Goal: Information Seeking & Learning: Learn about a topic

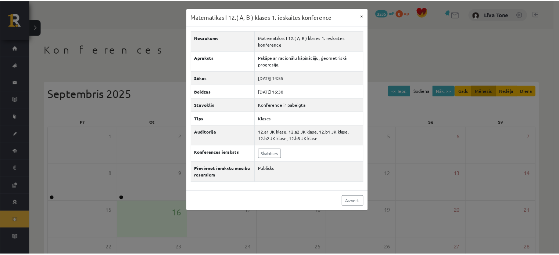
scroll to position [73, 0]
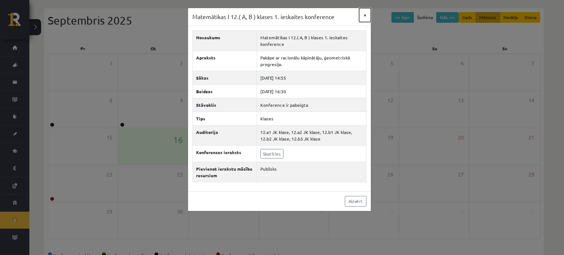
click at [366, 14] on button "×" at bounding box center [365, 15] width 12 height 14
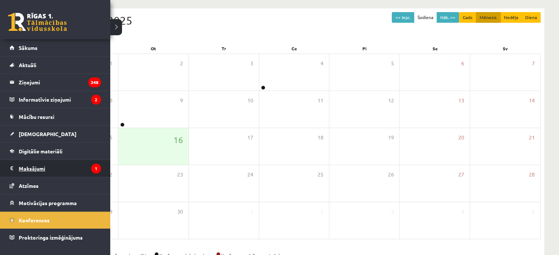
click at [58, 166] on legend "Maksājumi 1" at bounding box center [60, 168] width 82 height 17
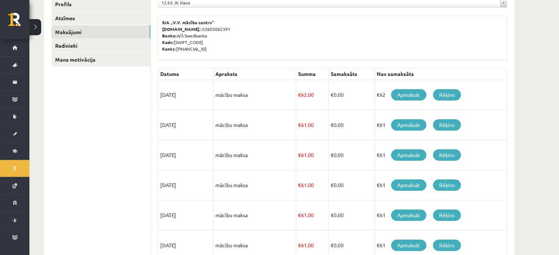
scroll to position [69, 0]
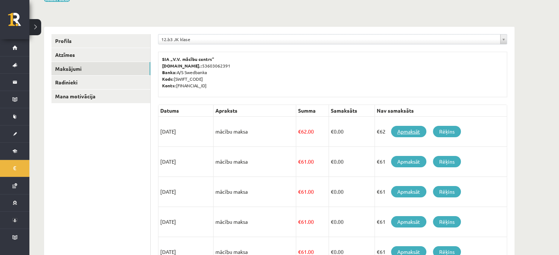
click at [405, 132] on link "Apmaksāt" at bounding box center [408, 131] width 35 height 11
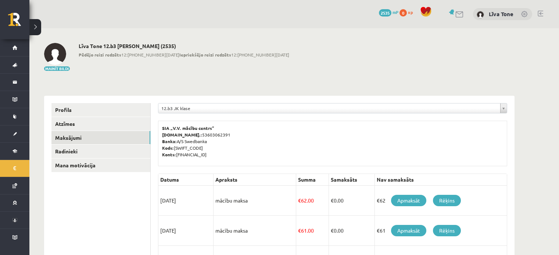
scroll to position [69, 0]
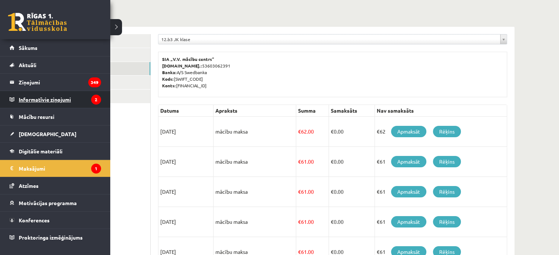
click at [55, 98] on legend "Informatīvie ziņojumi 2" at bounding box center [60, 99] width 82 height 17
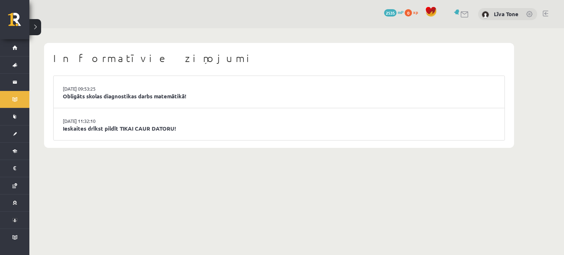
click at [164, 87] on li "16.09.2025 09:53:25 Obligāts skolas diagnostikas darbs matemātikā!" at bounding box center [279, 92] width 451 height 32
click at [163, 97] on link "Obligāts skolas diagnostikas darbs matemātikā!" at bounding box center [279, 96] width 433 height 8
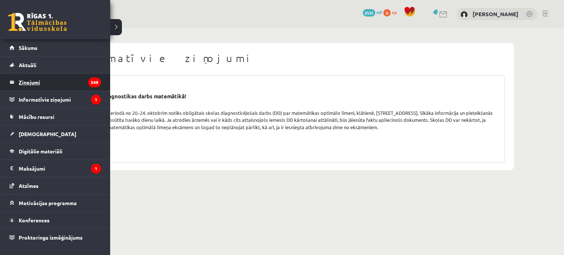
click at [39, 85] on legend "Ziņojumi 349" at bounding box center [60, 82] width 82 height 17
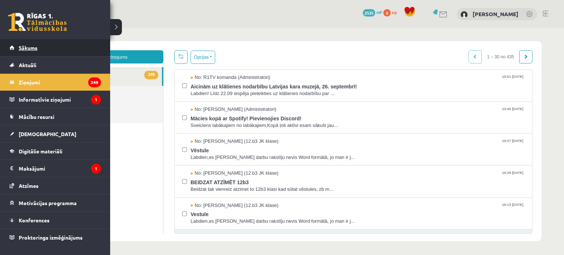
click at [48, 51] on link "Sākums" at bounding box center [55, 47] width 91 height 17
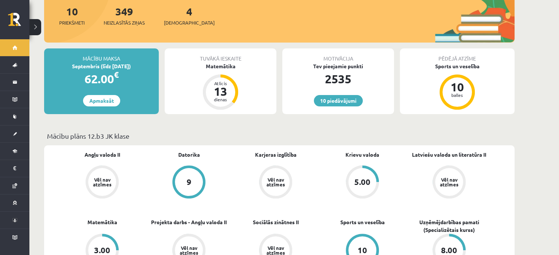
scroll to position [73, 0]
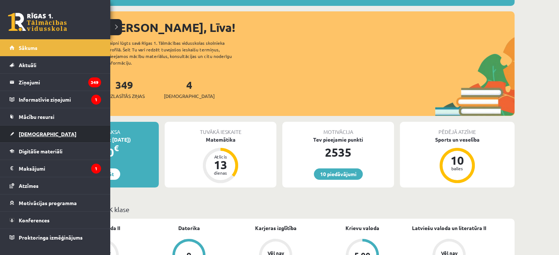
click at [17, 129] on link "[DEMOGRAPHIC_DATA]" at bounding box center [55, 134] width 91 height 17
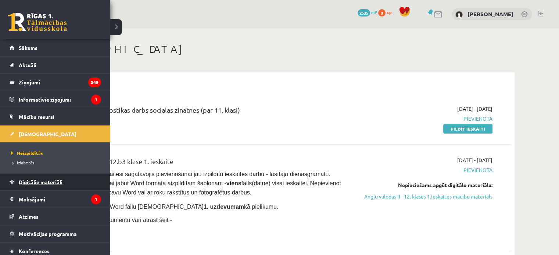
click at [34, 179] on span "Digitālie materiāli" at bounding box center [41, 182] width 44 height 7
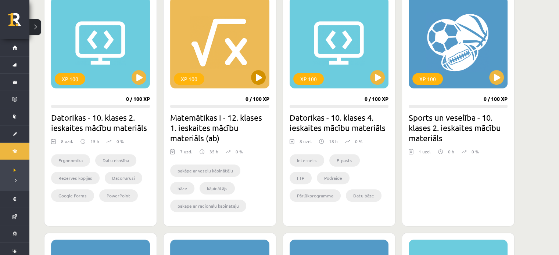
scroll to position [220, 0]
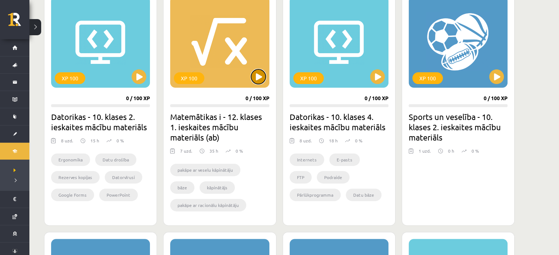
click at [258, 79] on button at bounding box center [258, 76] width 15 height 15
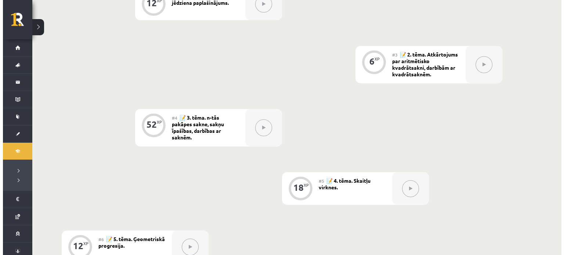
scroll to position [177, 0]
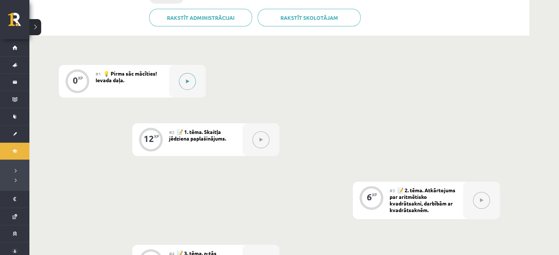
click at [190, 82] on button at bounding box center [187, 81] width 17 height 17
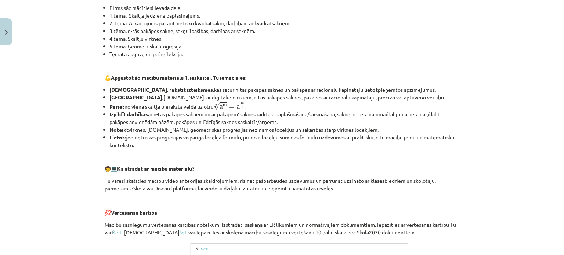
scroll to position [335, 0]
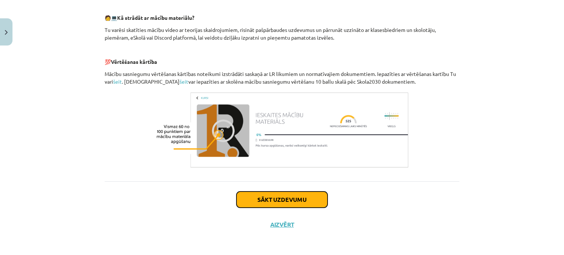
click at [267, 195] on button "Sākt uzdevumu" at bounding box center [282, 200] width 91 height 16
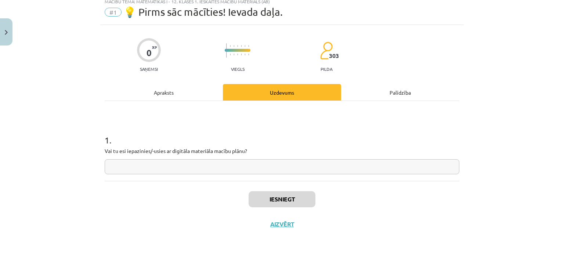
scroll to position [18, 0]
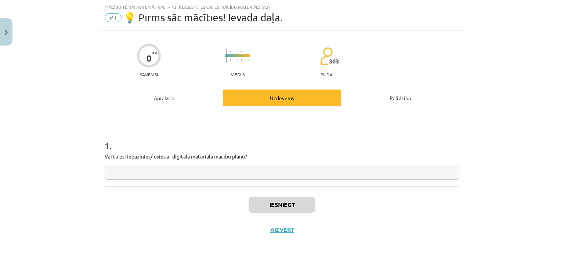
click at [275, 95] on div "Uzdevums" at bounding box center [282, 98] width 118 height 17
click at [387, 95] on div "Palīdzība" at bounding box center [400, 98] width 118 height 17
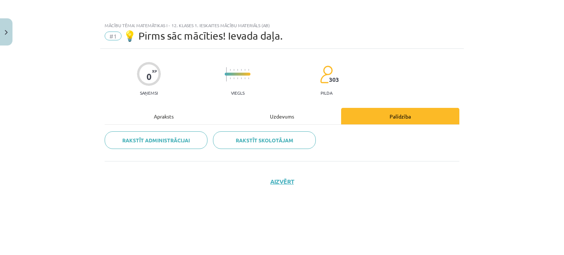
scroll to position [0, 0]
click at [277, 111] on div "Uzdevums" at bounding box center [282, 116] width 118 height 17
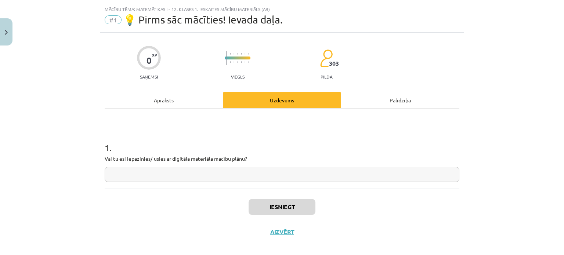
scroll to position [24, 0]
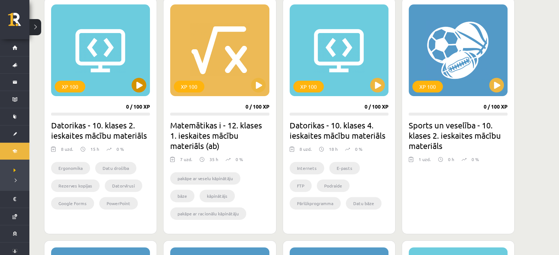
scroll to position [220, 0]
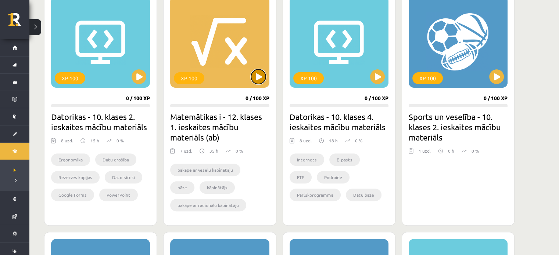
click at [260, 76] on button at bounding box center [258, 76] width 15 height 15
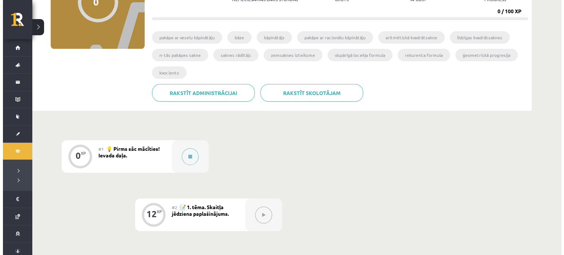
scroll to position [110, 0]
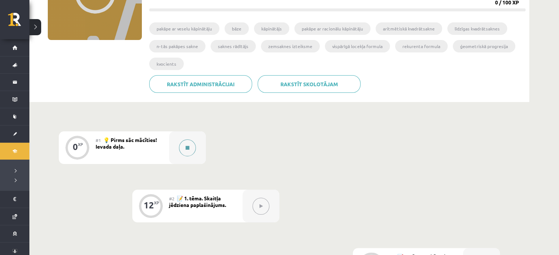
click at [178, 143] on div at bounding box center [187, 148] width 37 height 33
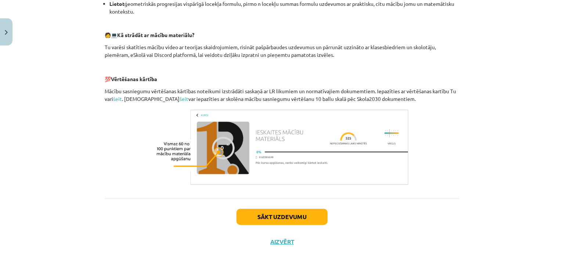
scroll to position [331, 0]
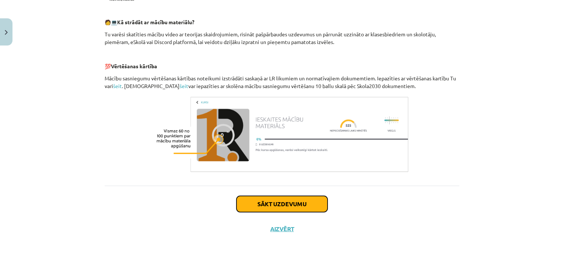
click at [267, 198] on button "Sākt uzdevumu" at bounding box center [282, 204] width 91 height 16
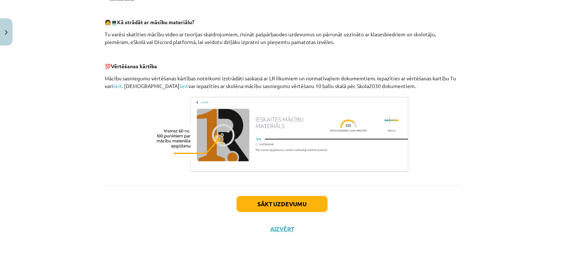
scroll to position [18, 0]
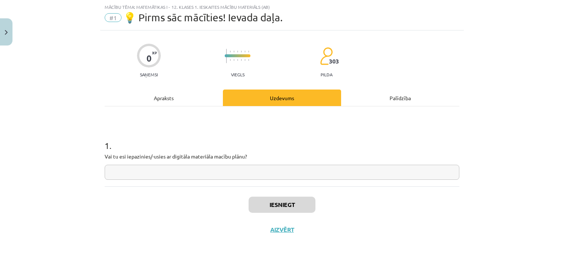
click at [212, 178] on input "text" at bounding box center [282, 172] width 355 height 15
type input "**"
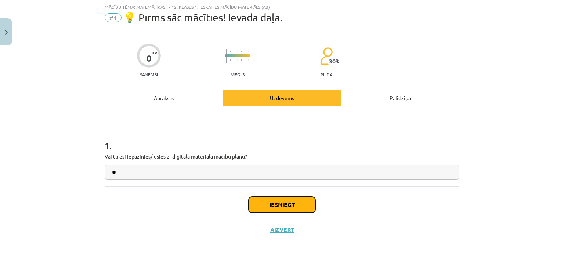
click at [273, 208] on button "Iesniegt" at bounding box center [282, 205] width 67 height 16
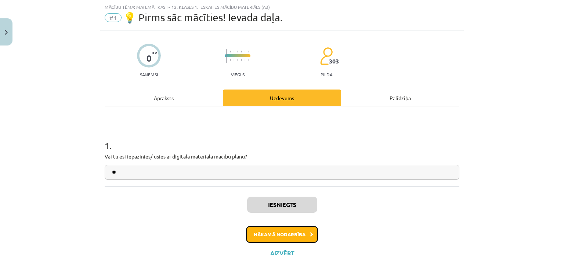
click at [297, 229] on button "Nākamā nodarbība" at bounding box center [282, 234] width 72 height 17
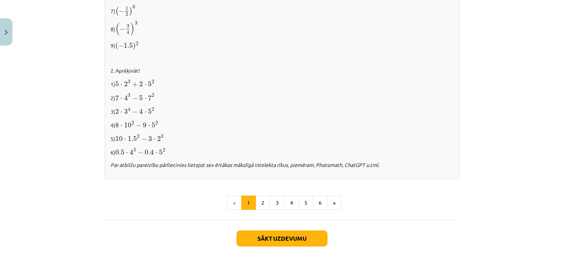
scroll to position [788, 0]
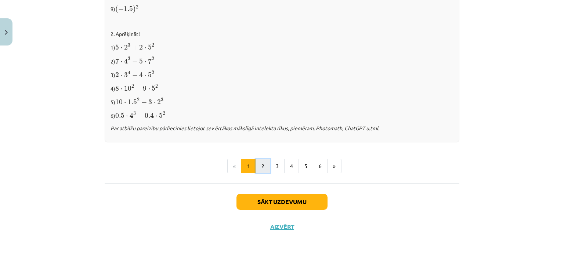
click at [257, 164] on button "2" at bounding box center [263, 166] width 15 height 15
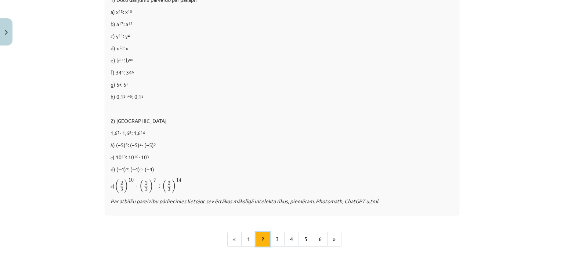
scroll to position [462, 0]
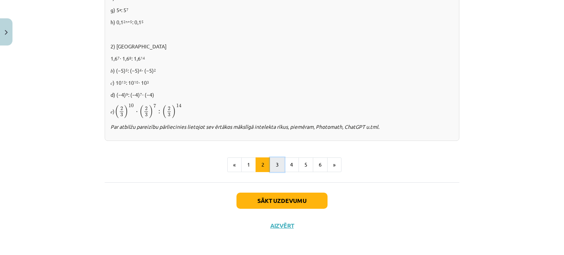
click at [279, 162] on button "3" at bounding box center [277, 165] width 15 height 15
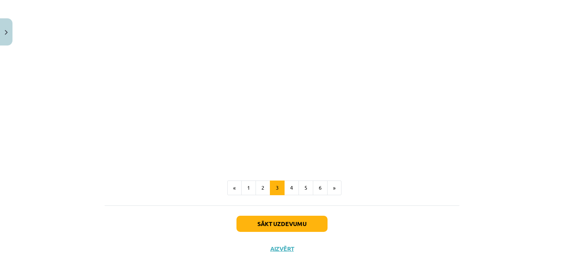
scroll to position [672, 0]
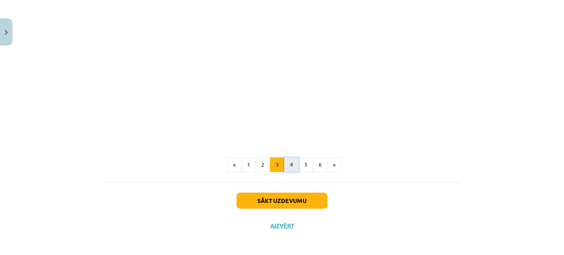
click at [286, 163] on button "4" at bounding box center [291, 165] width 15 height 15
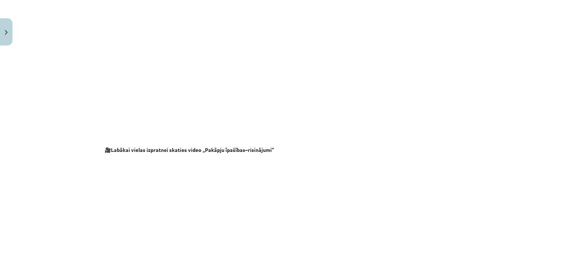
scroll to position [785, 0]
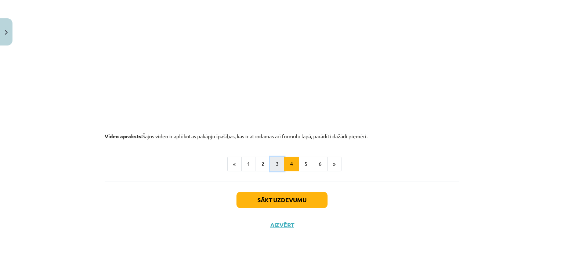
click at [274, 163] on button "3" at bounding box center [277, 164] width 15 height 15
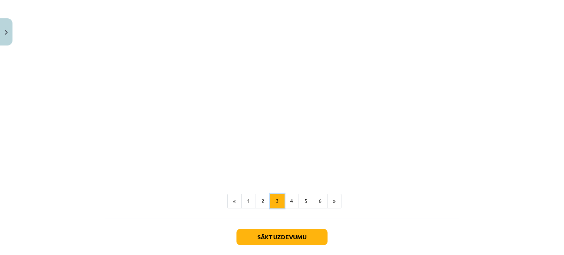
scroll to position [672, 0]
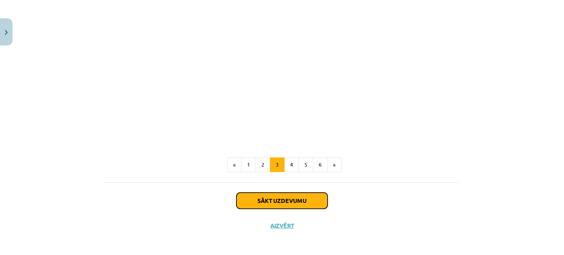
click at [277, 200] on button "Sākt uzdevumu" at bounding box center [282, 201] width 91 height 16
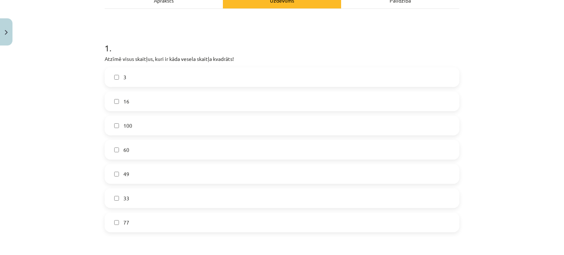
scroll to position [129, 0]
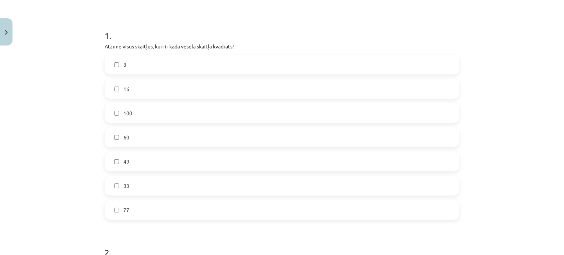
click at [118, 91] on label "16" at bounding box center [281, 89] width 353 height 18
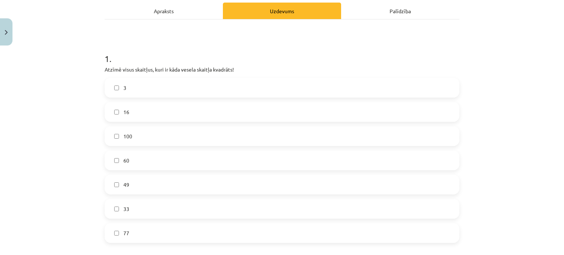
scroll to position [118, 0]
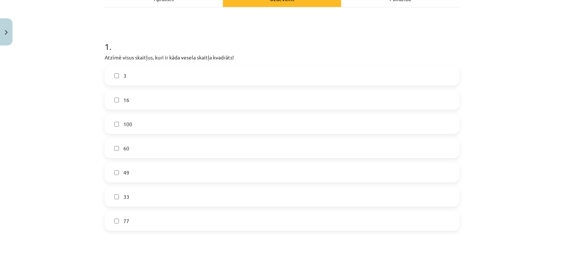
click at [126, 121] on span "100" at bounding box center [127, 125] width 9 height 8
click at [123, 151] on span "60" at bounding box center [126, 149] width 6 height 8
click at [119, 174] on label "49" at bounding box center [281, 173] width 353 height 18
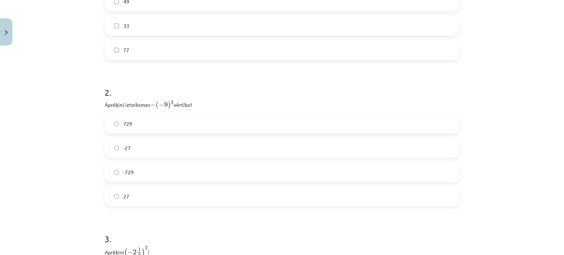
scroll to position [301, 0]
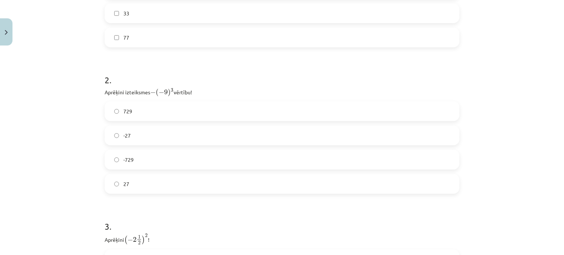
click at [165, 155] on label "-729" at bounding box center [281, 160] width 353 height 18
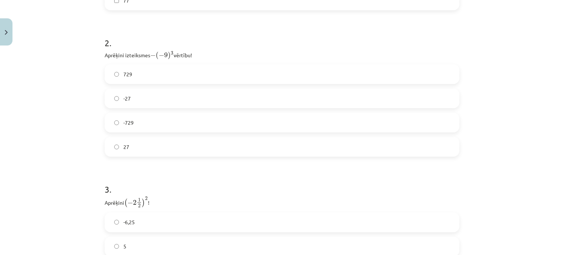
scroll to position [338, 0]
click at [174, 76] on label "729" at bounding box center [281, 74] width 353 height 18
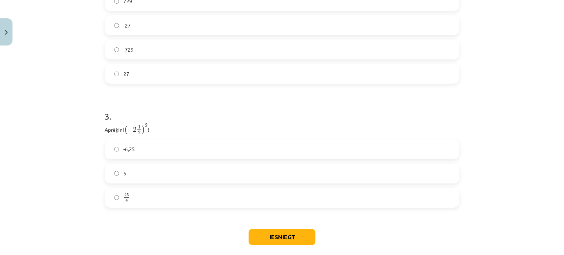
scroll to position [412, 0]
click at [262, 233] on button "Iesniegt" at bounding box center [282, 237] width 67 height 16
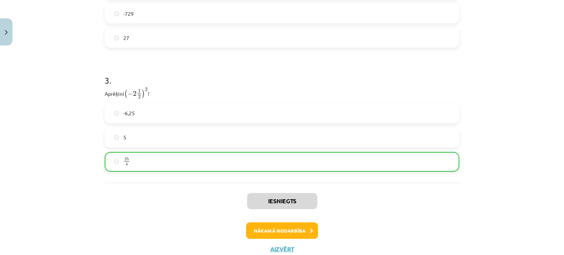
scroll to position [472, 0]
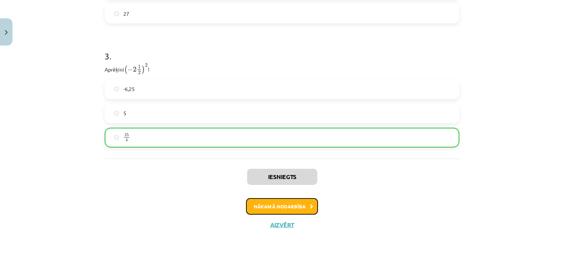
click at [295, 205] on button "Nākamā nodarbība" at bounding box center [282, 206] width 72 height 17
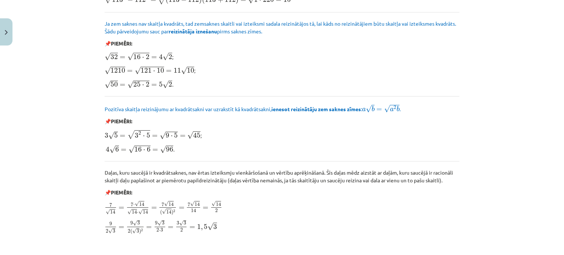
scroll to position [895, 0]
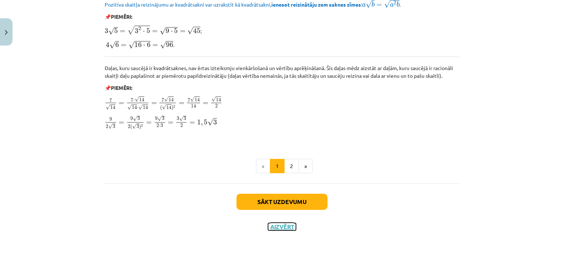
click at [274, 226] on button "Aizvērt" at bounding box center [282, 226] width 28 height 7
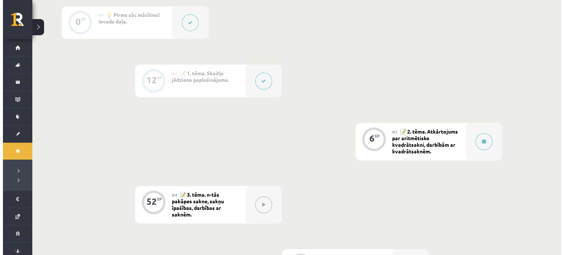
scroll to position [220, 0]
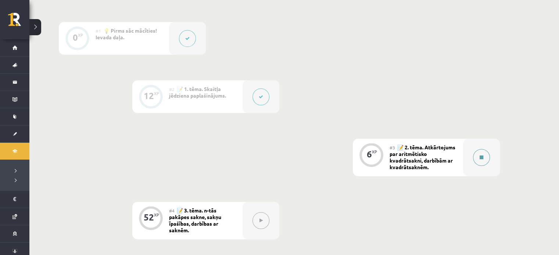
click at [483, 151] on button at bounding box center [481, 157] width 17 height 17
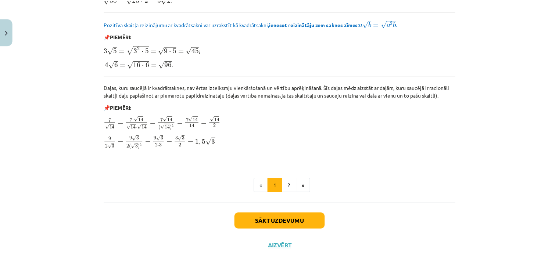
scroll to position [895, 0]
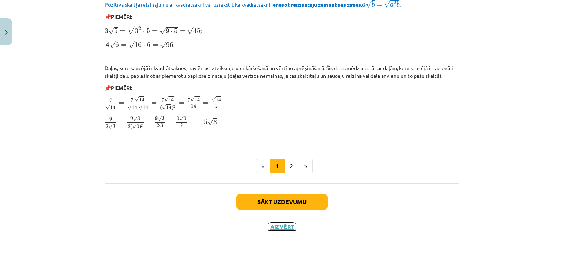
click at [286, 227] on button "Aizvērt" at bounding box center [282, 226] width 28 height 7
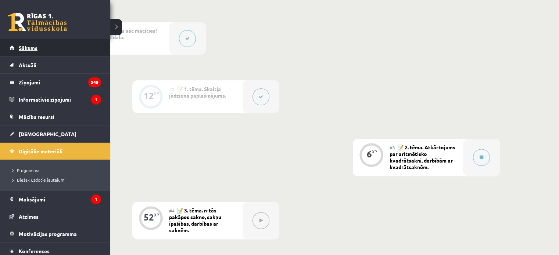
click at [26, 48] on span "Sākums" at bounding box center [28, 47] width 19 height 7
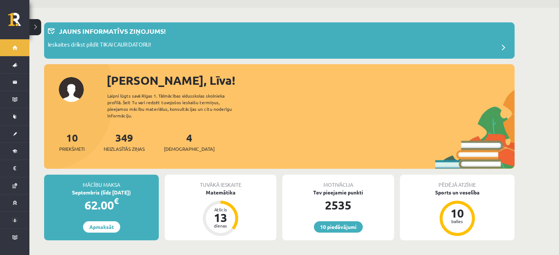
scroll to position [37, 0]
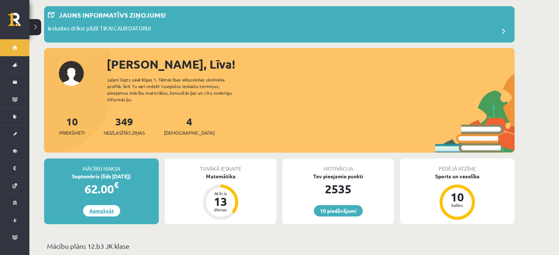
click at [110, 205] on link "Apmaksāt" at bounding box center [101, 210] width 37 height 11
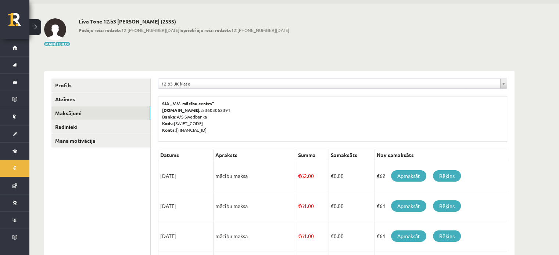
scroll to position [37, 0]
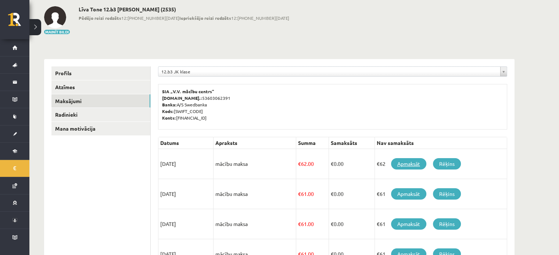
click at [414, 164] on link "Apmaksāt" at bounding box center [408, 163] width 35 height 11
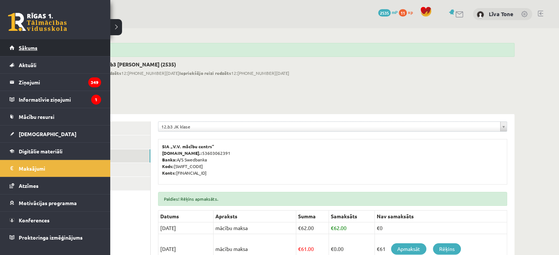
click at [37, 45] on span "Sākums" at bounding box center [28, 47] width 19 height 7
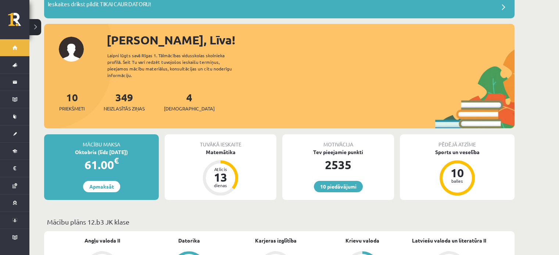
scroll to position [73, 0]
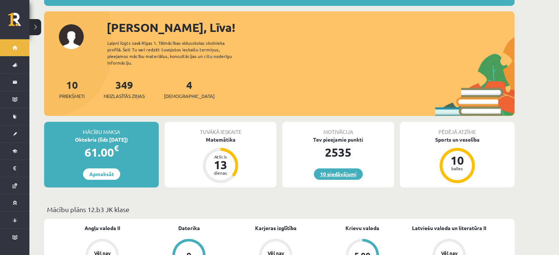
click at [340, 173] on link "10 piedāvājumi" at bounding box center [338, 174] width 49 height 11
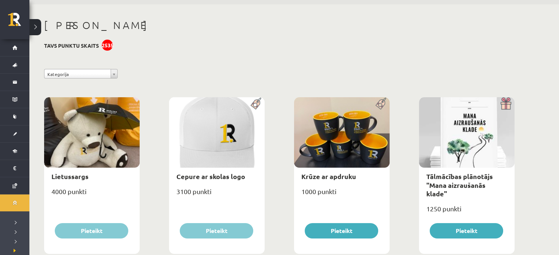
scroll to position [37, 0]
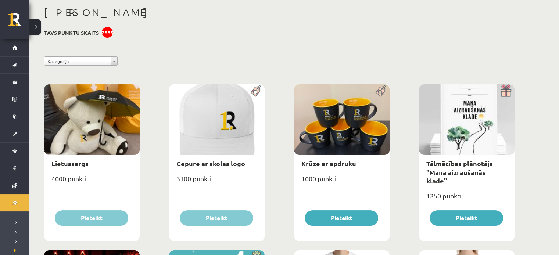
click at [348, 150] on div at bounding box center [342, 120] width 96 height 71
click at [342, 168] on div "Krūze ar apdruku" at bounding box center [342, 163] width 96 height 17
click at [343, 164] on link "Krūze ar apdruku" at bounding box center [328, 163] width 55 height 8
type input "*"
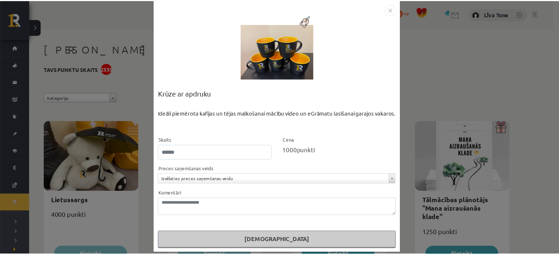
scroll to position [13, 0]
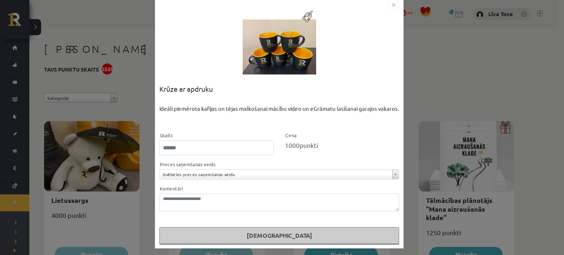
click at [201, 155] on form "**********" at bounding box center [279, 187] width 240 height 113
click at [201, 154] on input "*" at bounding box center [216, 148] width 115 height 15
type input "*"
click at [292, 156] on form "**********" at bounding box center [279, 187] width 240 height 113
click at [490, 47] on div "**********" at bounding box center [282, 127] width 564 height 255
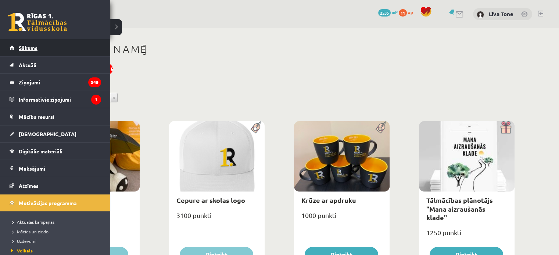
click at [38, 47] on link "Sākums" at bounding box center [55, 47] width 91 height 17
